Goal: Task Accomplishment & Management: Manage account settings

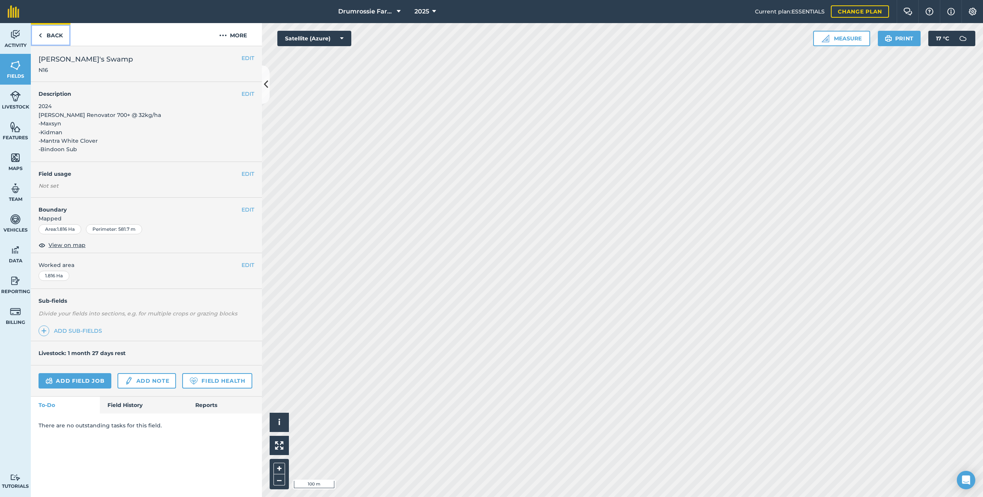
click at [55, 33] on link "Back" at bounding box center [51, 34] width 40 height 23
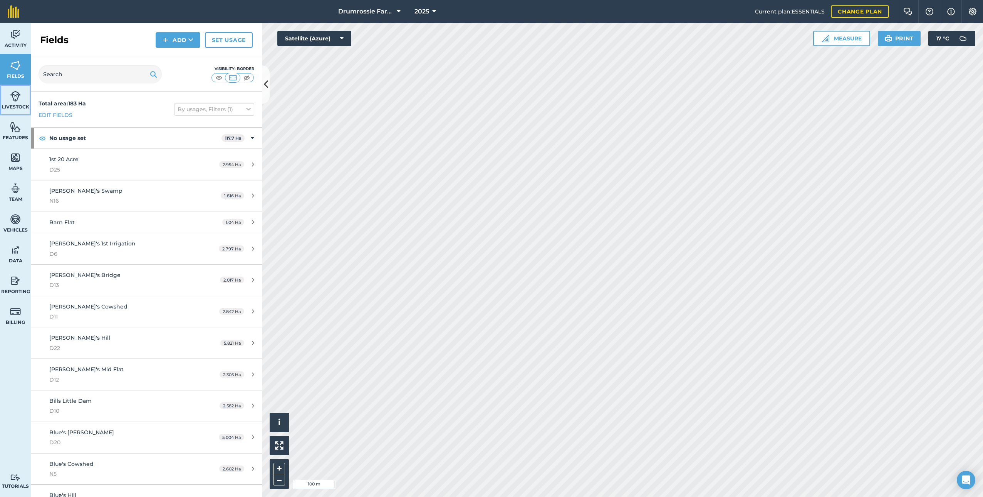
click at [2, 111] on link "Livestock" at bounding box center [15, 100] width 31 height 31
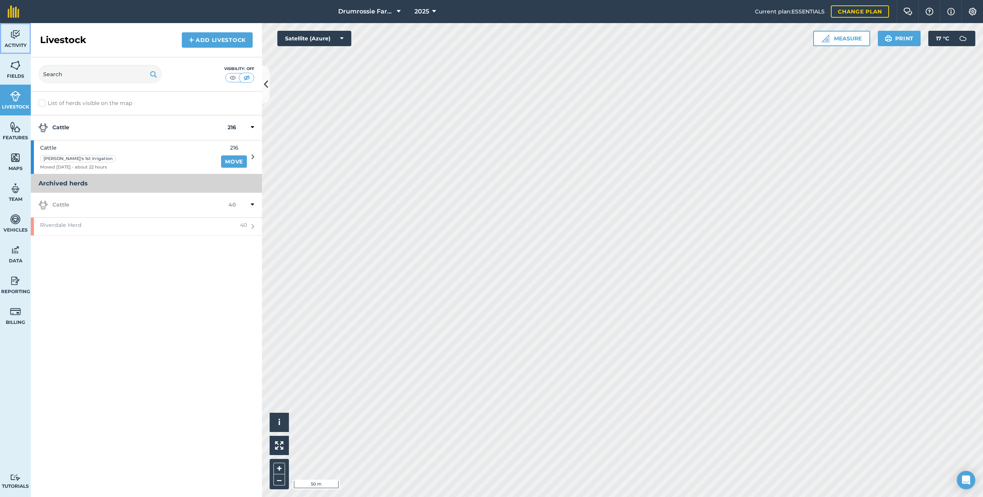
click at [8, 36] on link "Activity" at bounding box center [15, 38] width 31 height 31
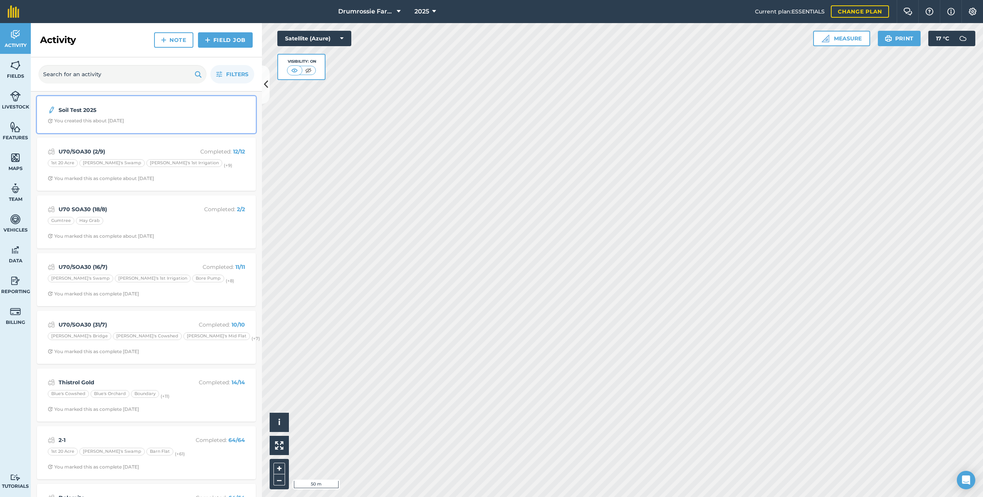
click at [136, 111] on strong "Soil Test 2025" at bounding box center [120, 110] width 122 height 8
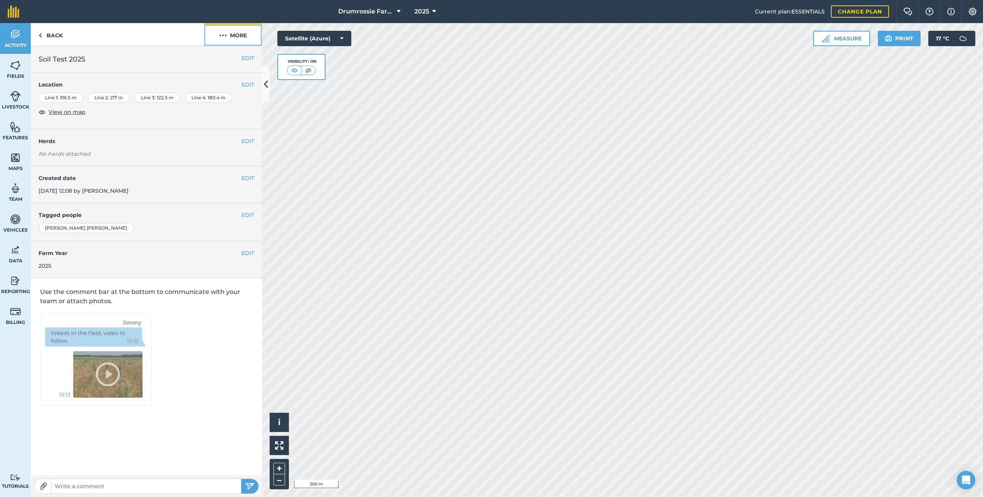
click at [237, 34] on button "More" at bounding box center [233, 34] width 58 height 23
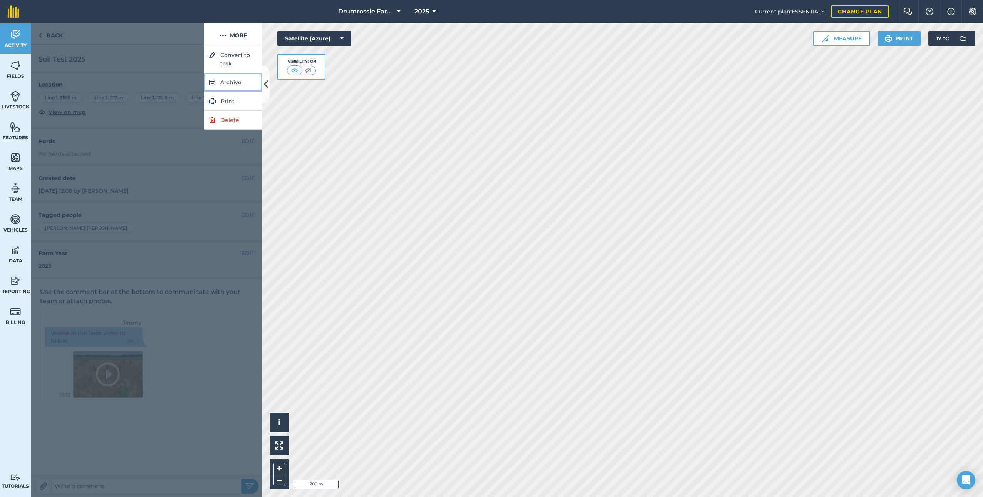
click at [234, 83] on button "Archive" at bounding box center [233, 82] width 58 height 19
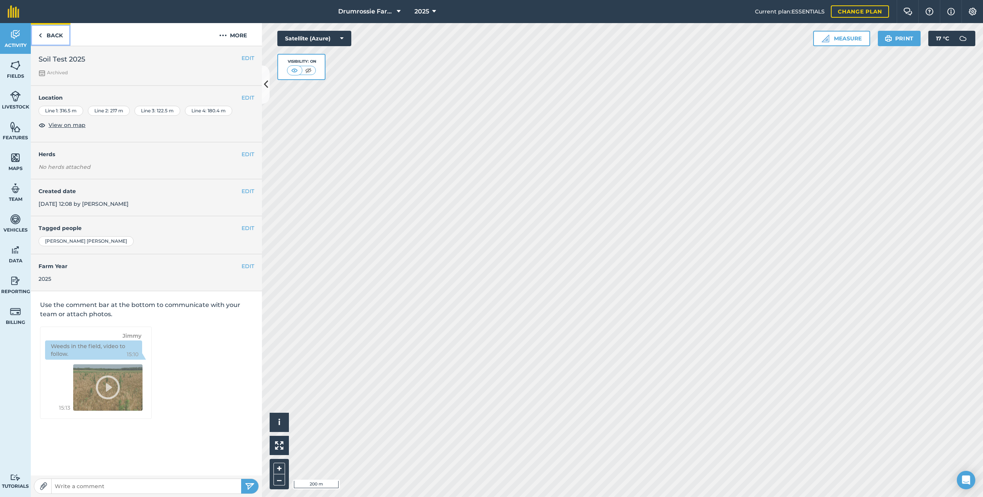
click at [53, 32] on link "Back" at bounding box center [51, 34] width 40 height 23
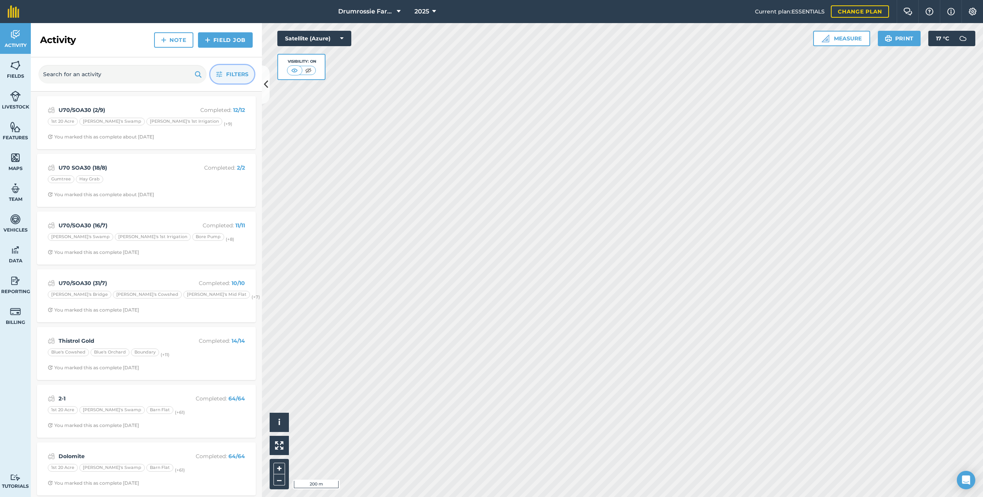
click at [224, 70] on button "Filters" at bounding box center [232, 74] width 44 height 18
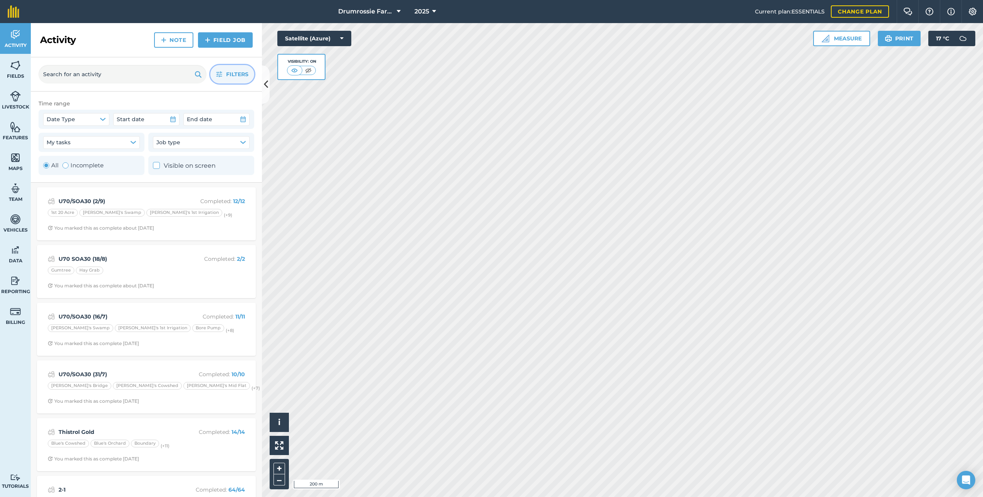
click at [229, 72] on span "Filters" at bounding box center [237, 74] width 22 height 8
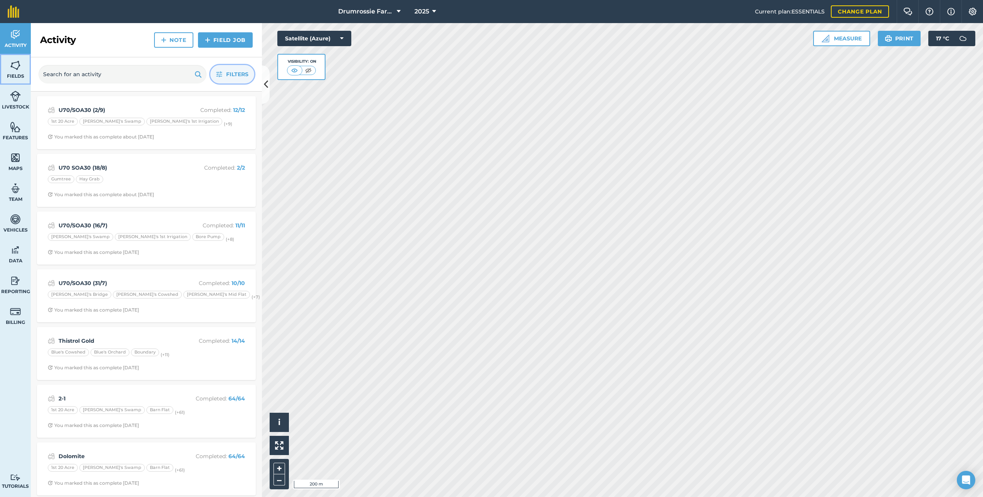
click at [4, 71] on link "Fields" at bounding box center [15, 69] width 31 height 31
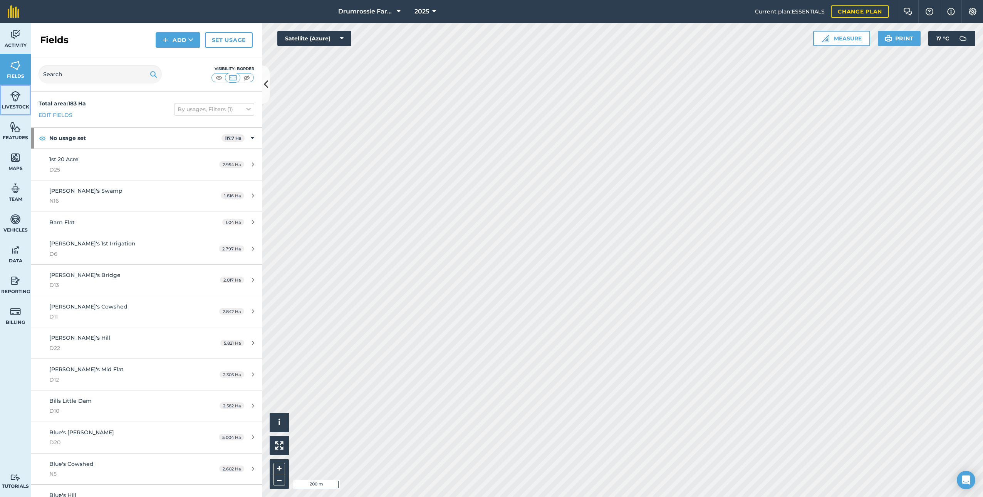
click at [16, 100] on img at bounding box center [15, 96] width 11 height 12
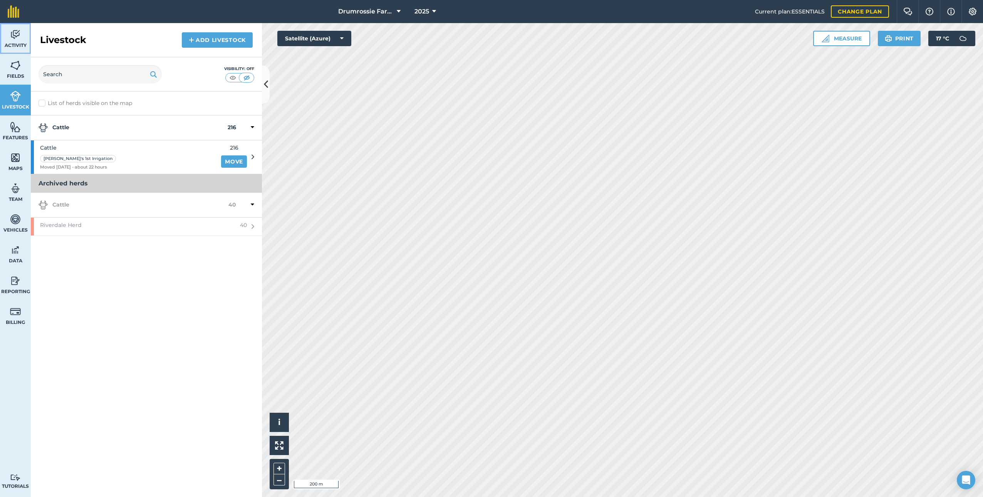
click at [10, 42] on link "Activity" at bounding box center [15, 38] width 31 height 31
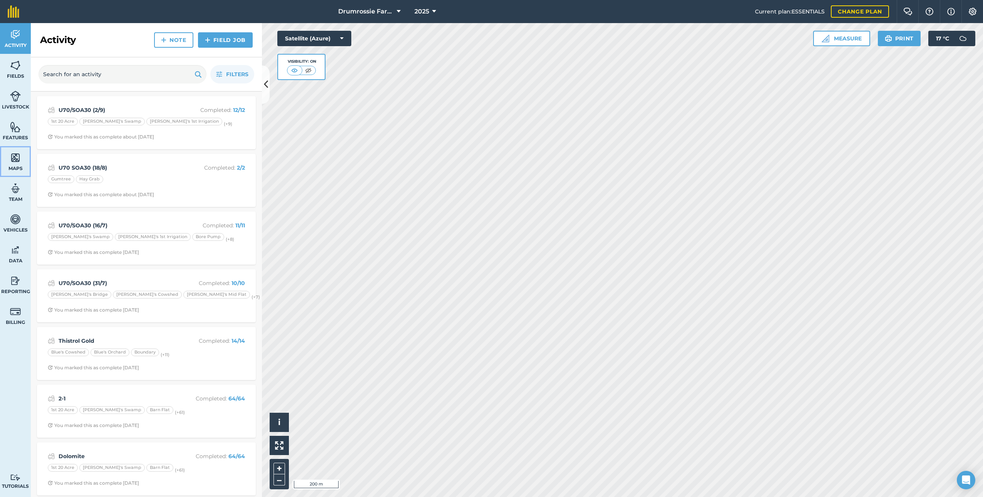
click at [17, 162] on img at bounding box center [15, 158] width 11 height 12
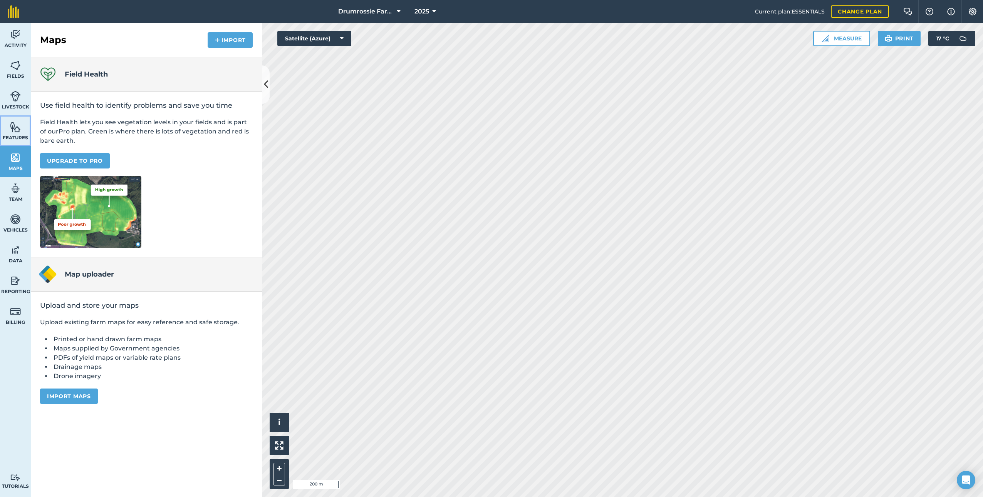
click at [11, 131] on img at bounding box center [15, 127] width 11 height 12
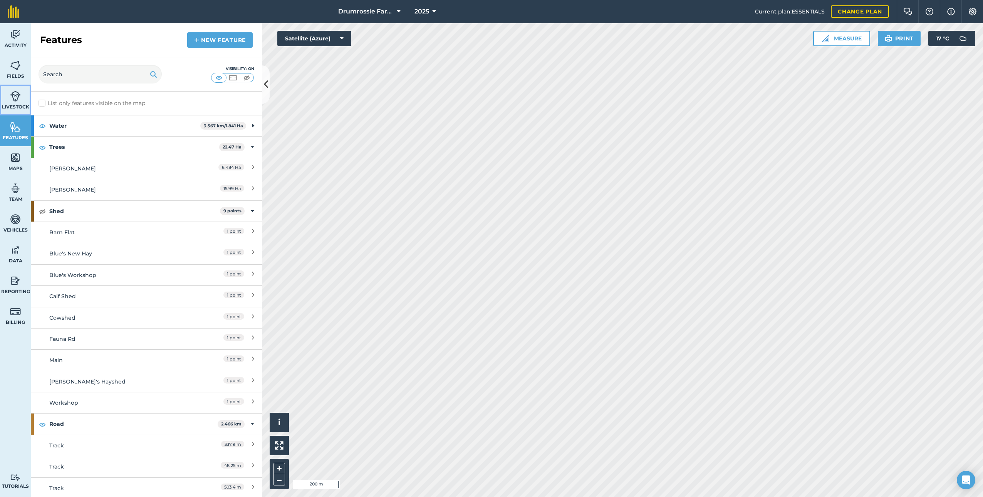
click at [11, 102] on link "Livestock" at bounding box center [15, 100] width 31 height 31
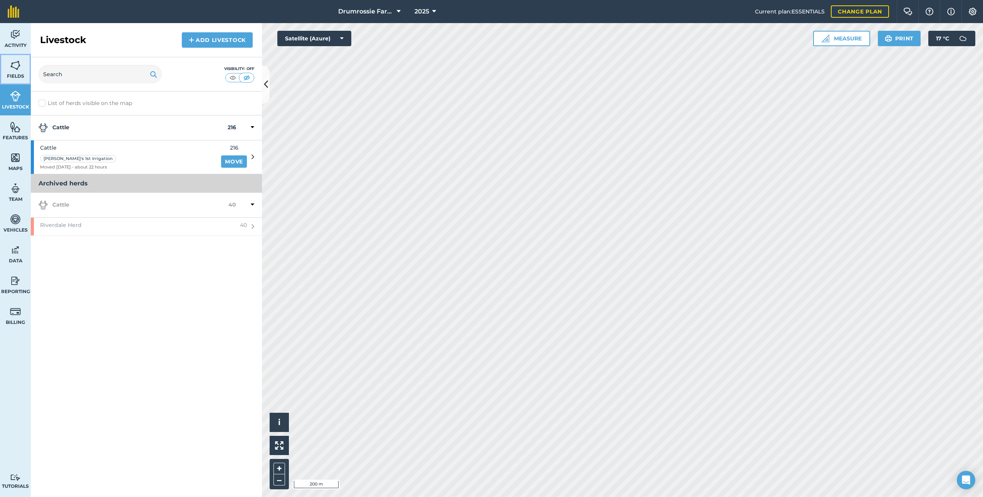
click at [22, 70] on link "Fields" at bounding box center [15, 69] width 31 height 31
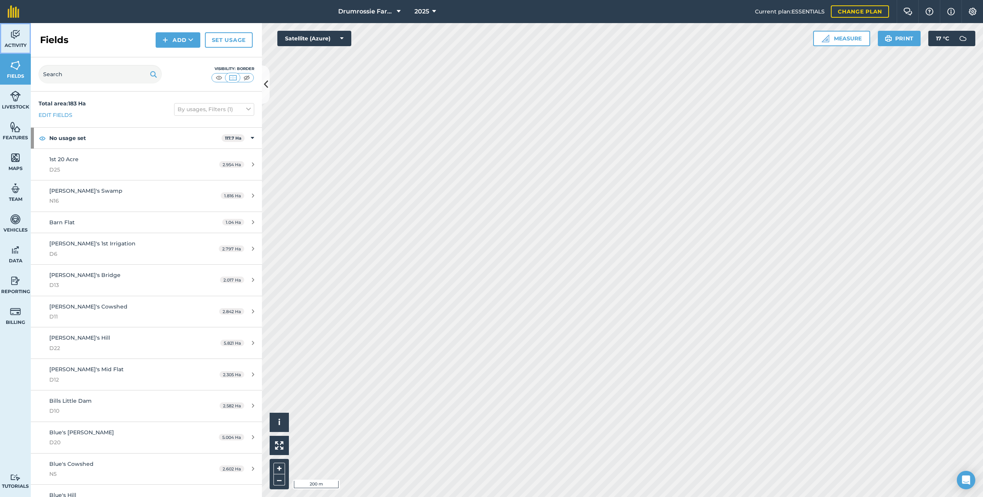
click at [21, 43] on span "Activity" at bounding box center [15, 45] width 31 height 6
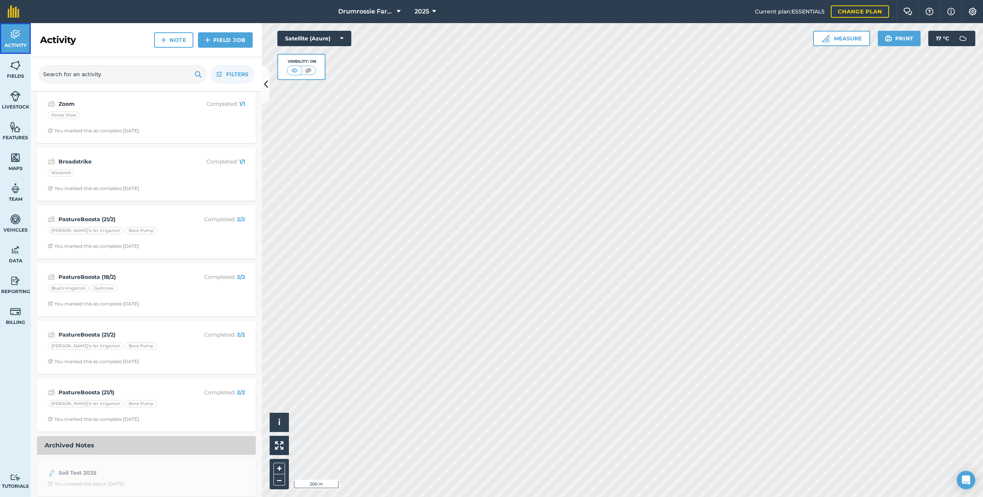
scroll to position [819, 0]
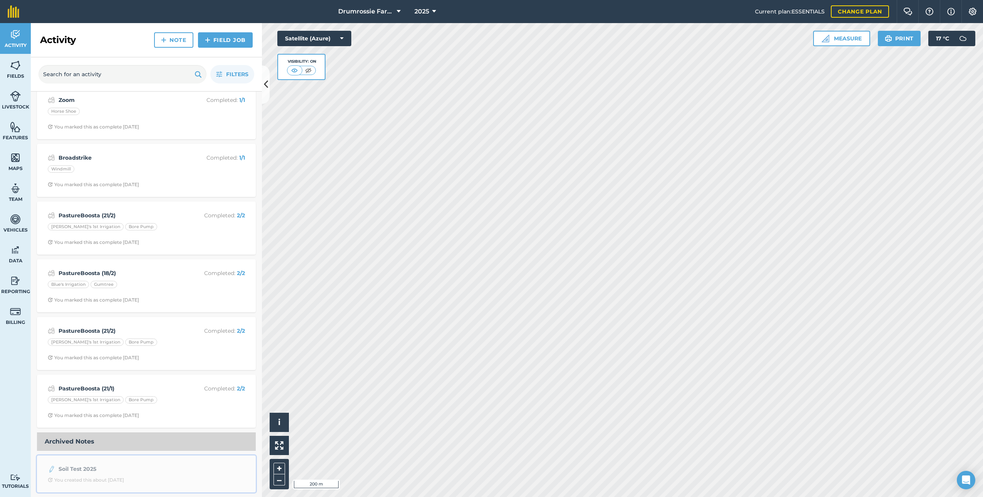
click at [116, 480] on div "You created this about [DATE]" at bounding box center [86, 480] width 76 height 6
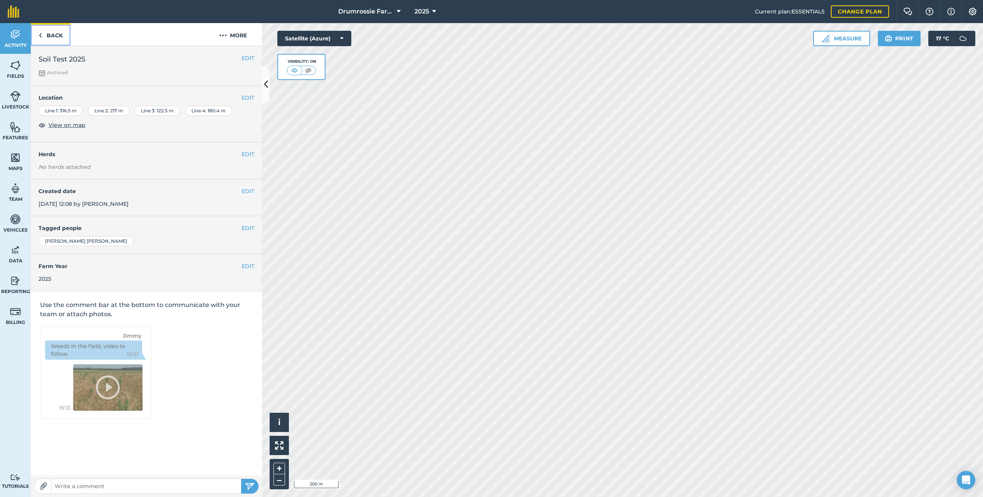
click at [45, 31] on link "Back" at bounding box center [51, 34] width 40 height 23
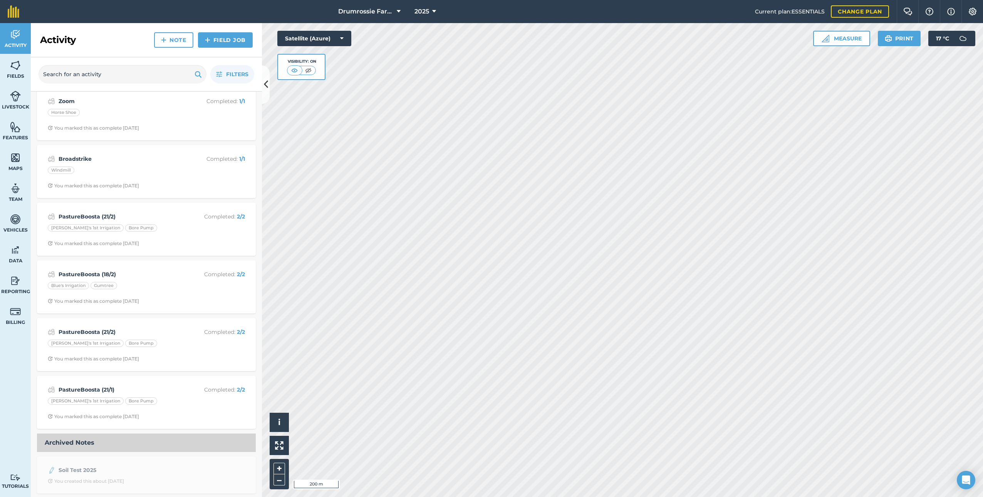
scroll to position [819, 0]
click at [111, 479] on div "You created this about [DATE]" at bounding box center [86, 480] width 76 height 6
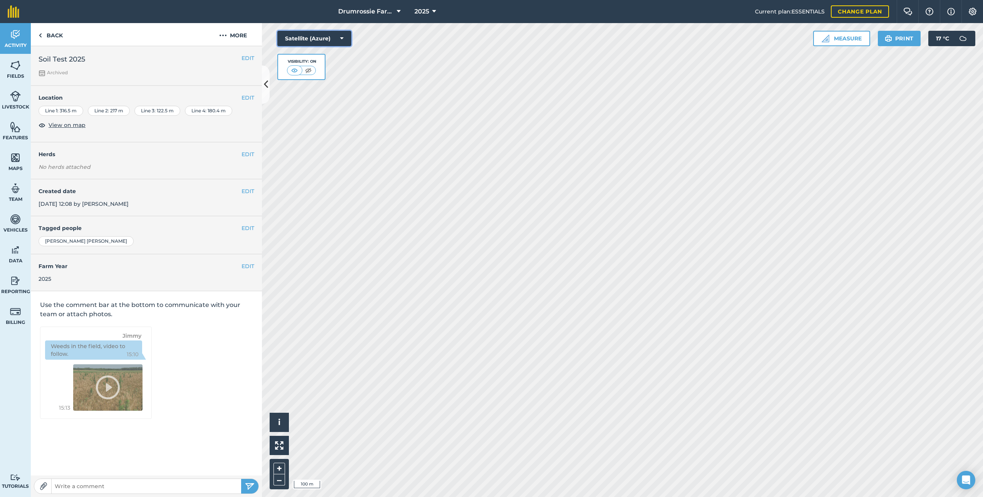
click at [318, 40] on button "Satellite (Azure)" at bounding box center [314, 38] width 74 height 15
